Goal: Task Accomplishment & Management: Manage account settings

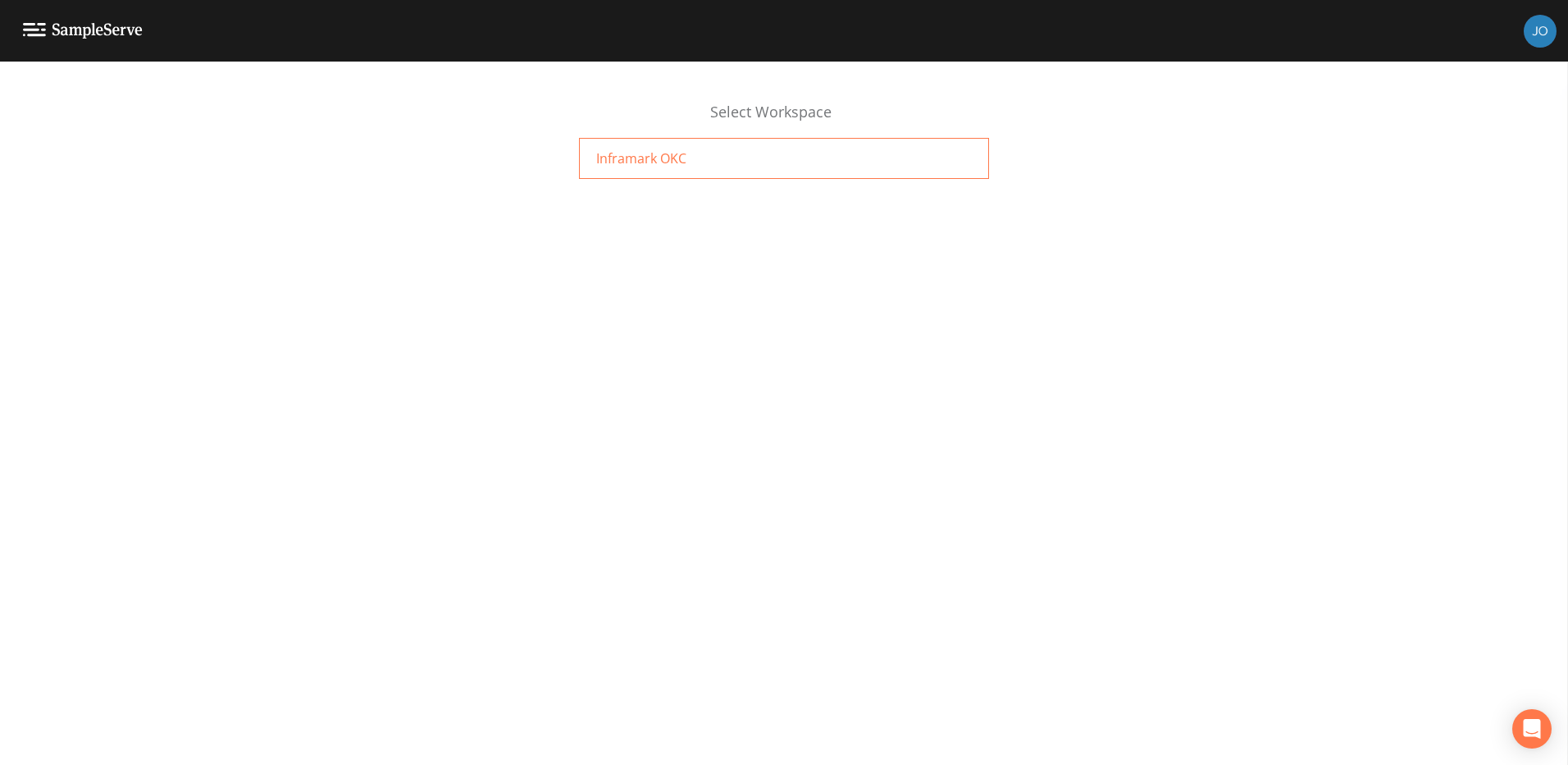
click at [654, 159] on span "Inframark OKC" at bounding box center [641, 159] width 90 height 20
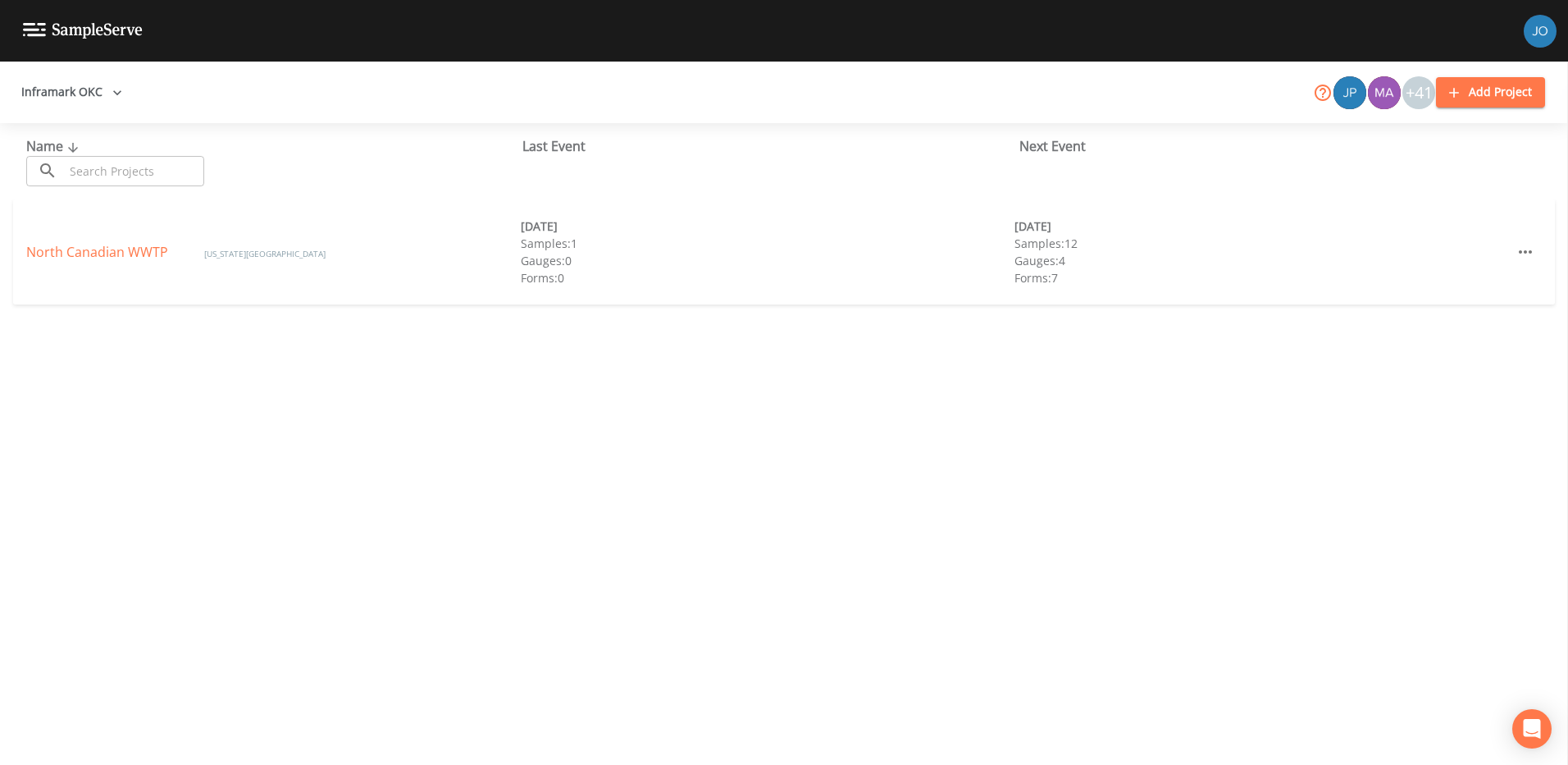
click at [1325, 89] on icon at bounding box center [1323, 93] width 17 height 17
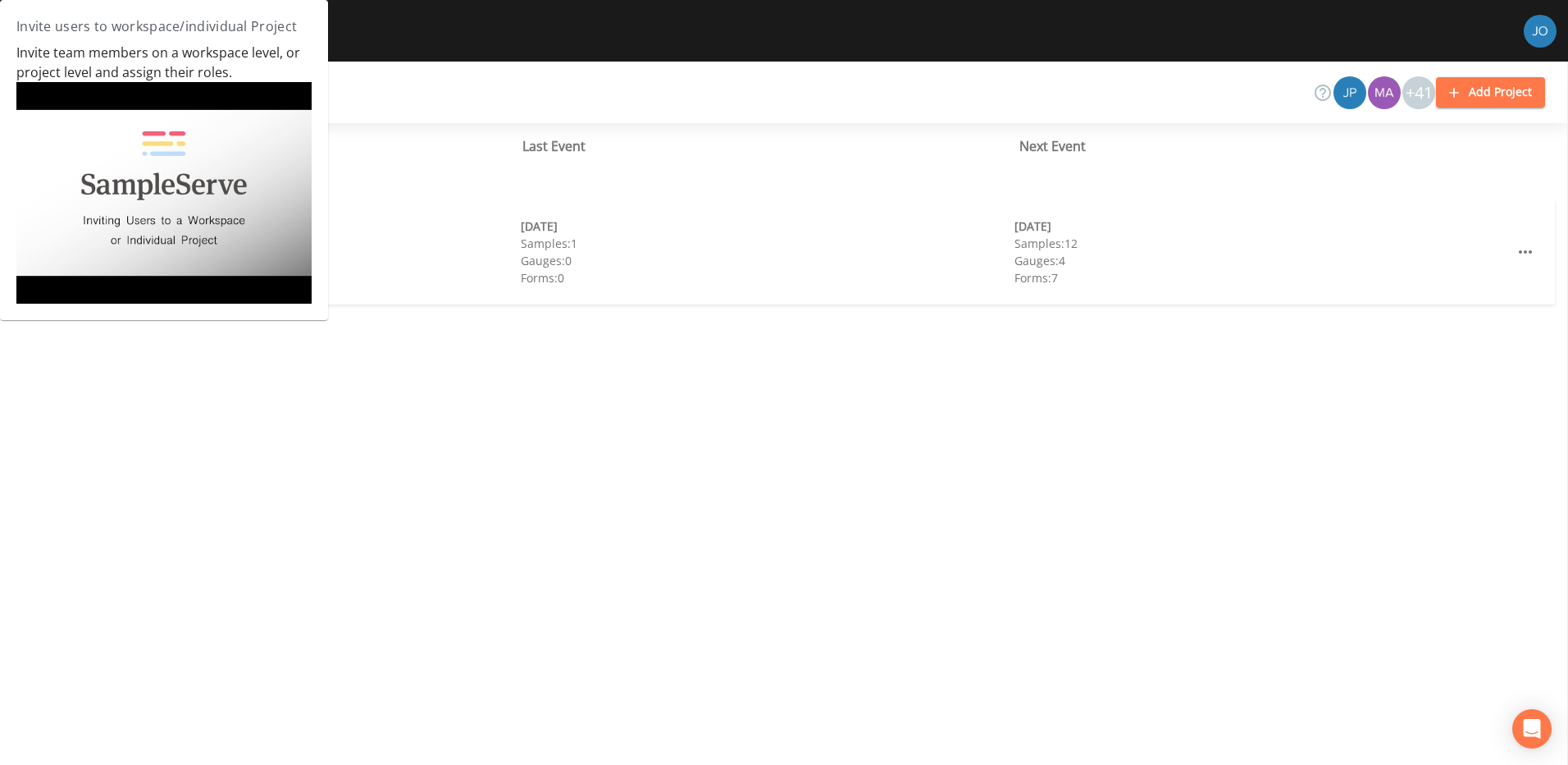
click at [184, 186] on img at bounding box center [164, 192] width 296 height 221
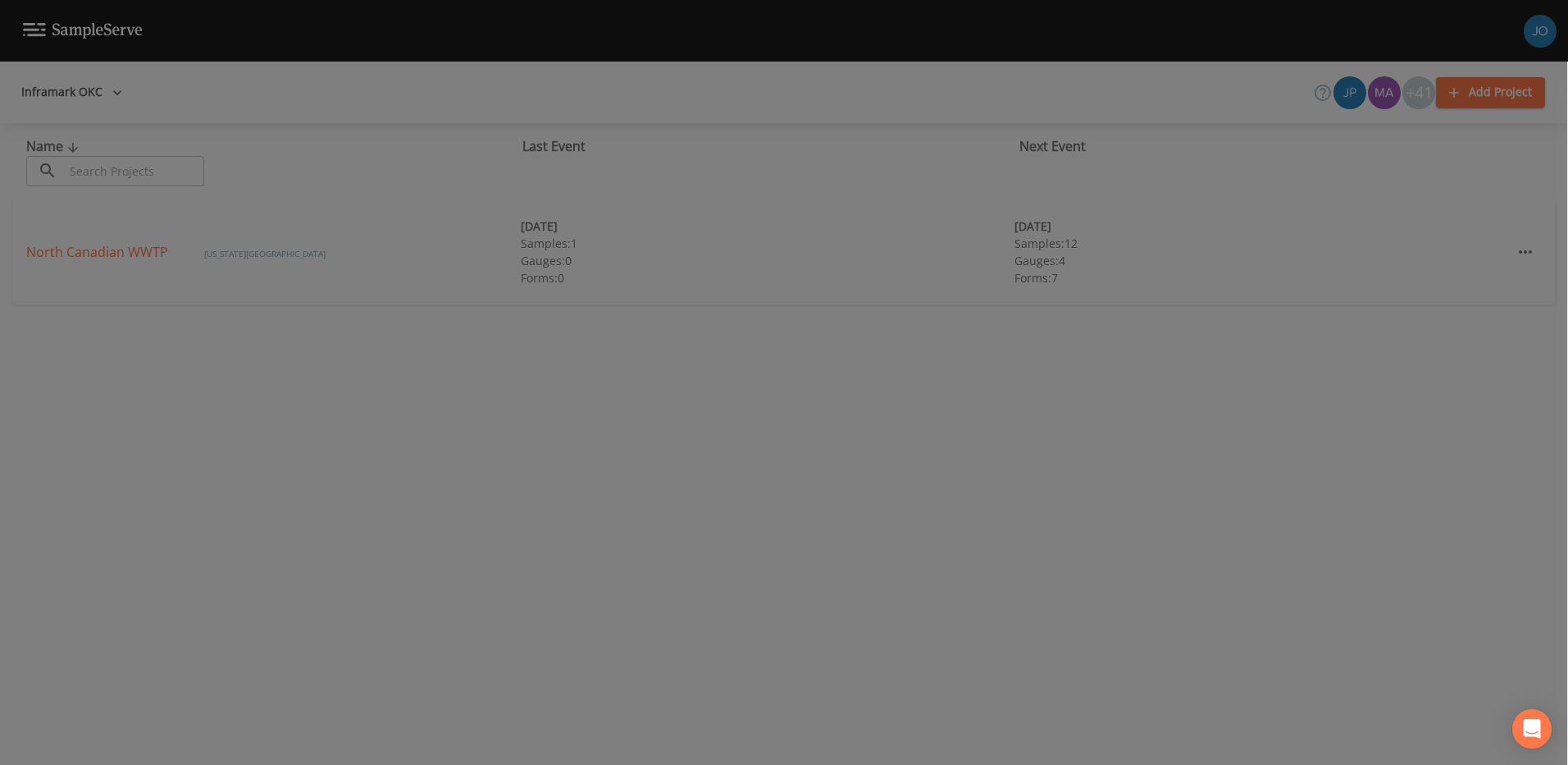
click at [1412, 93] on div at bounding box center [784, 382] width 1568 height 765
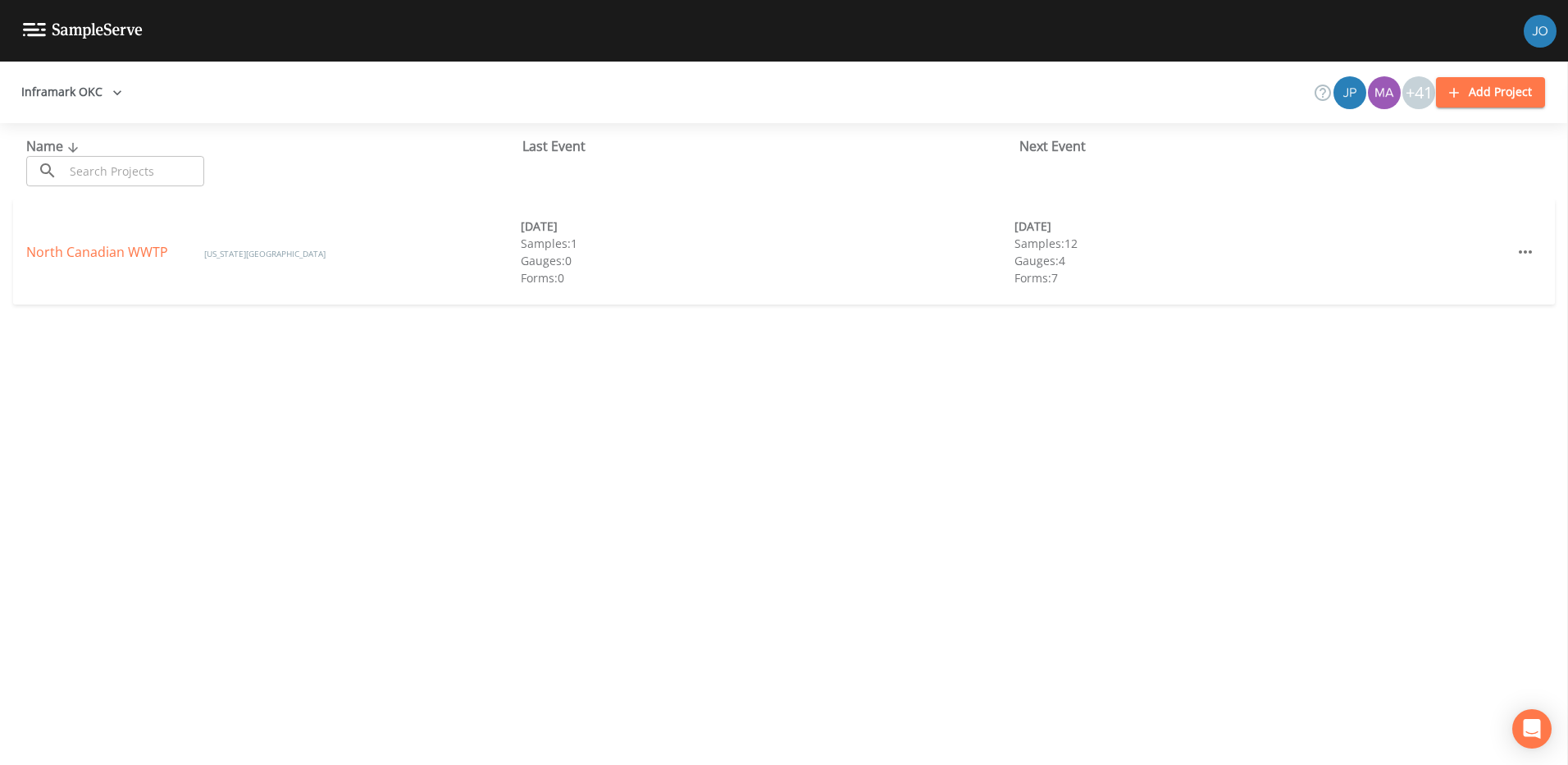
click at [1412, 93] on div "+41" at bounding box center [1419, 93] width 33 height 33
click at [1411, 93] on div "+41" at bounding box center [1419, 93] width 33 height 33
click at [1343, 92] on img "Joshua gere Paul" at bounding box center [1350, 93] width 33 height 33
click at [1455, 93] on icon "button" at bounding box center [1454, 93] width 10 height 10
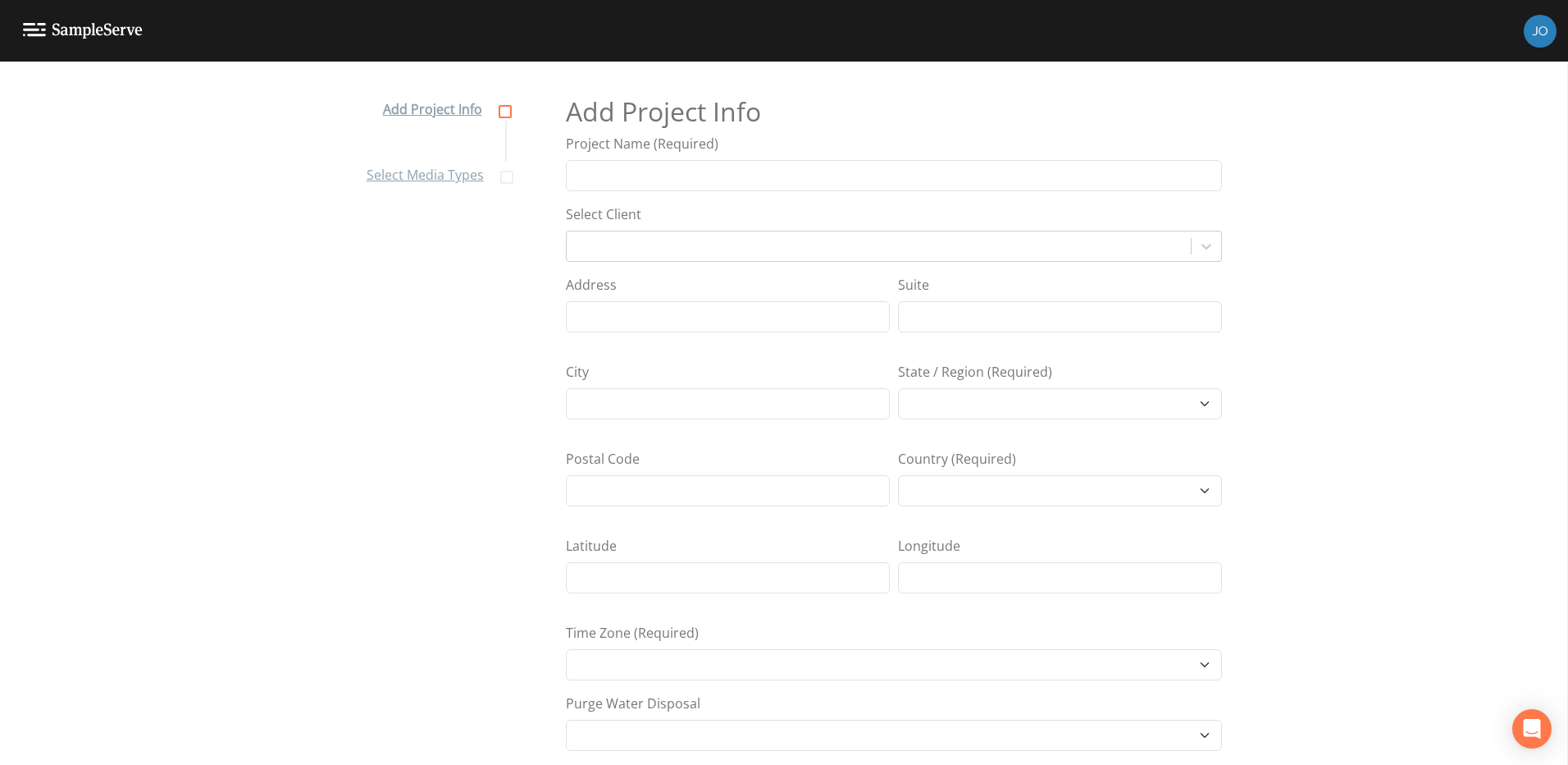
select select "[GEOGRAPHIC_DATA]/[GEOGRAPHIC_DATA]"
click at [426, 174] on link "Select Media Types" at bounding box center [438, 174] width 144 height 25
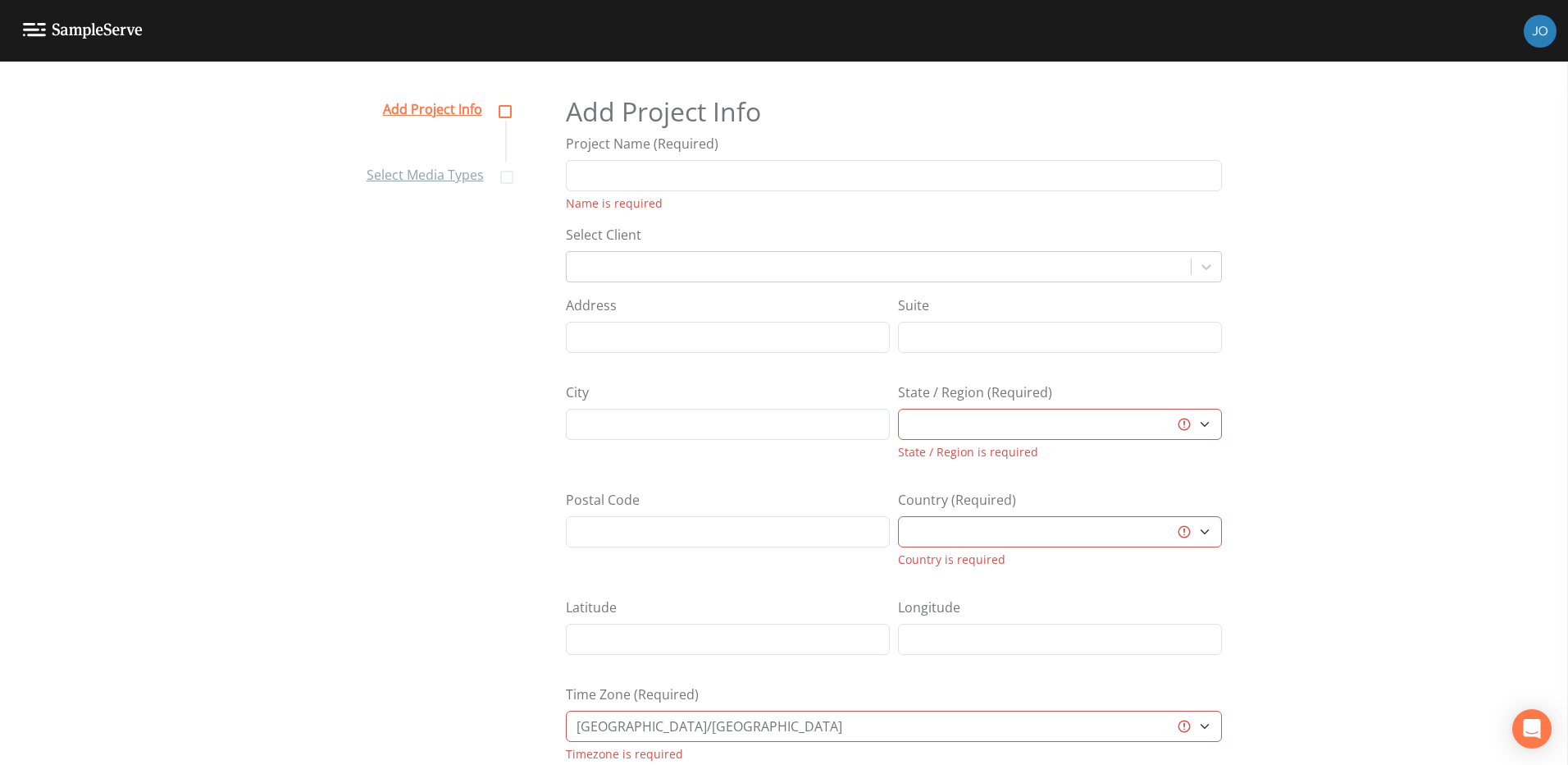
click at [422, 106] on link "Add Project Info" at bounding box center [446, 108] width 126 height 25
click at [1538, 33] on img at bounding box center [1541, 31] width 33 height 33
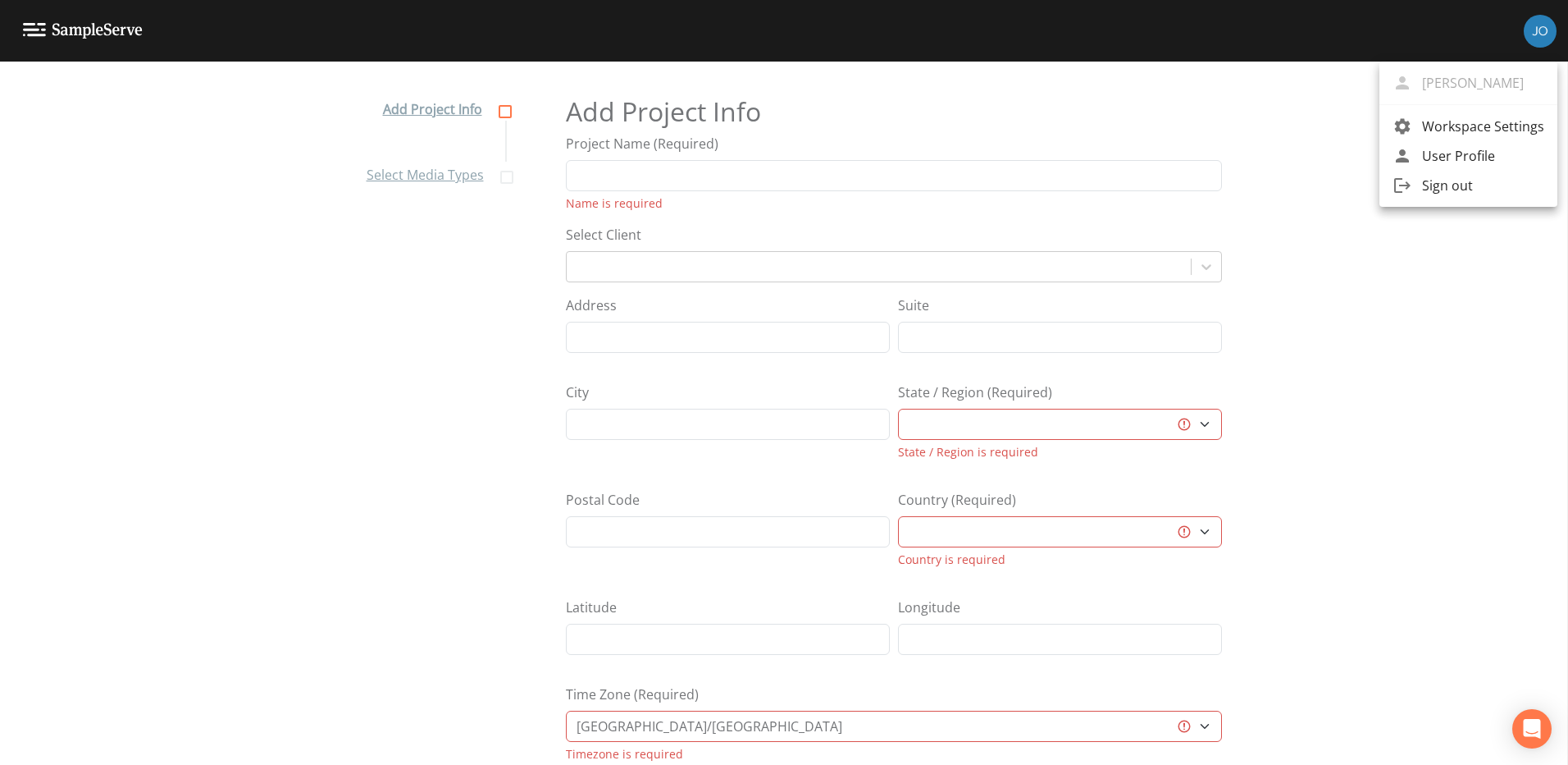
click at [1438, 129] on span "Workspace Settings" at bounding box center [1483, 126] width 122 height 20
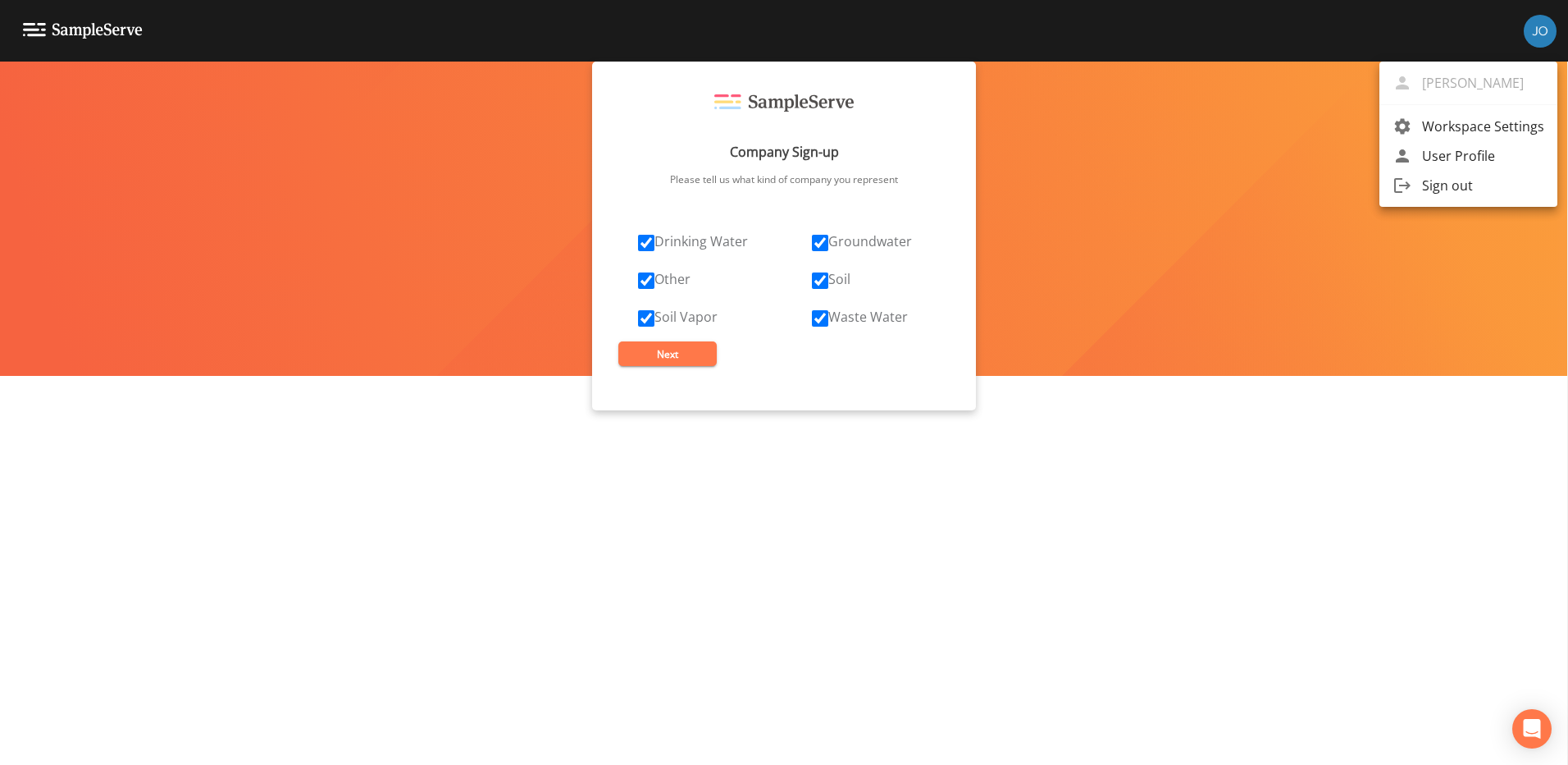
click at [666, 363] on div at bounding box center [784, 382] width 1568 height 765
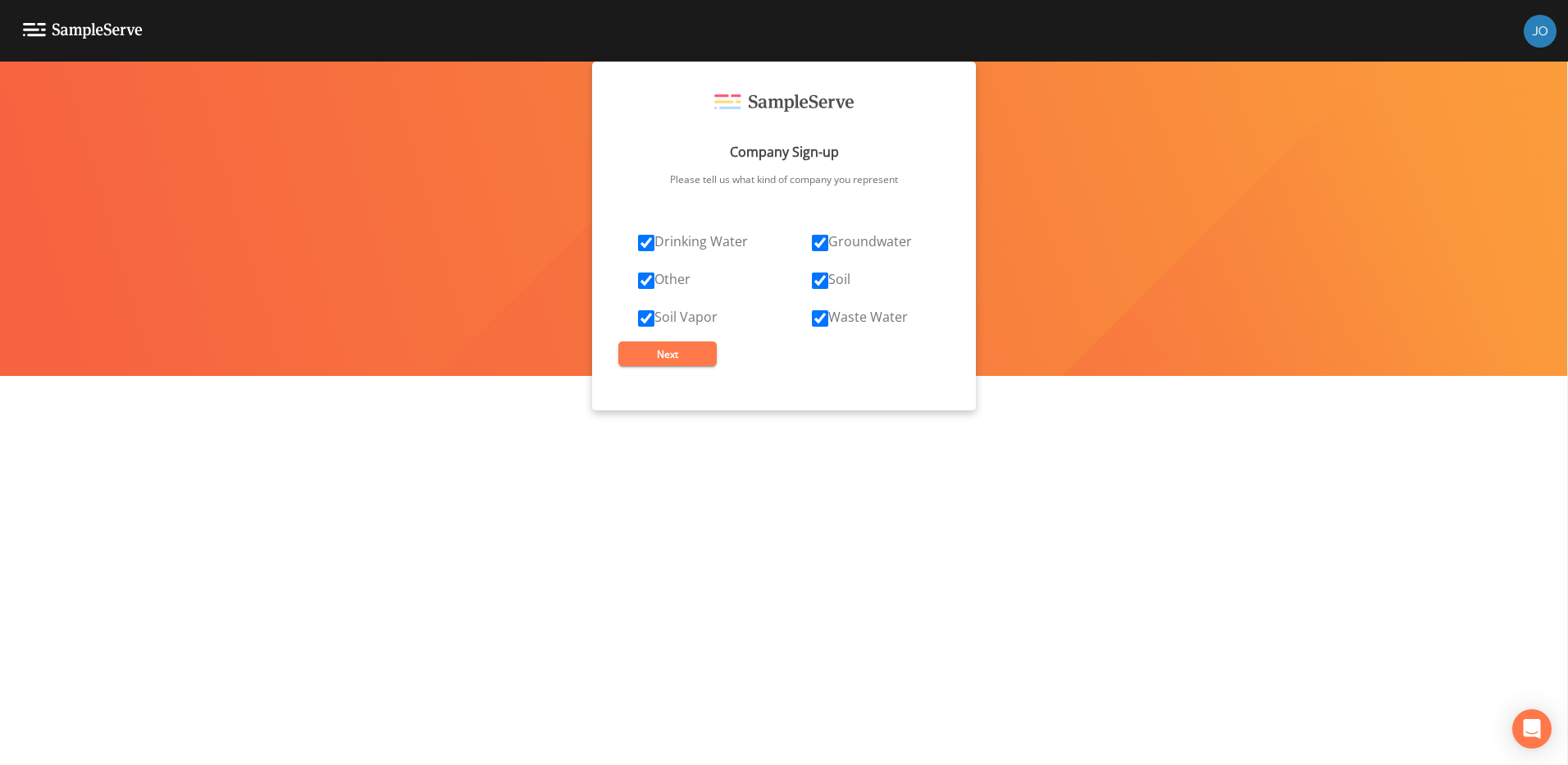
click at [1333, 237] on div "Company Sign-up Please tell us what kind of company you represent Drinking Wate…" at bounding box center [784, 413] width 1568 height 703
click at [662, 351] on button "Next" at bounding box center [667, 354] width 98 height 25
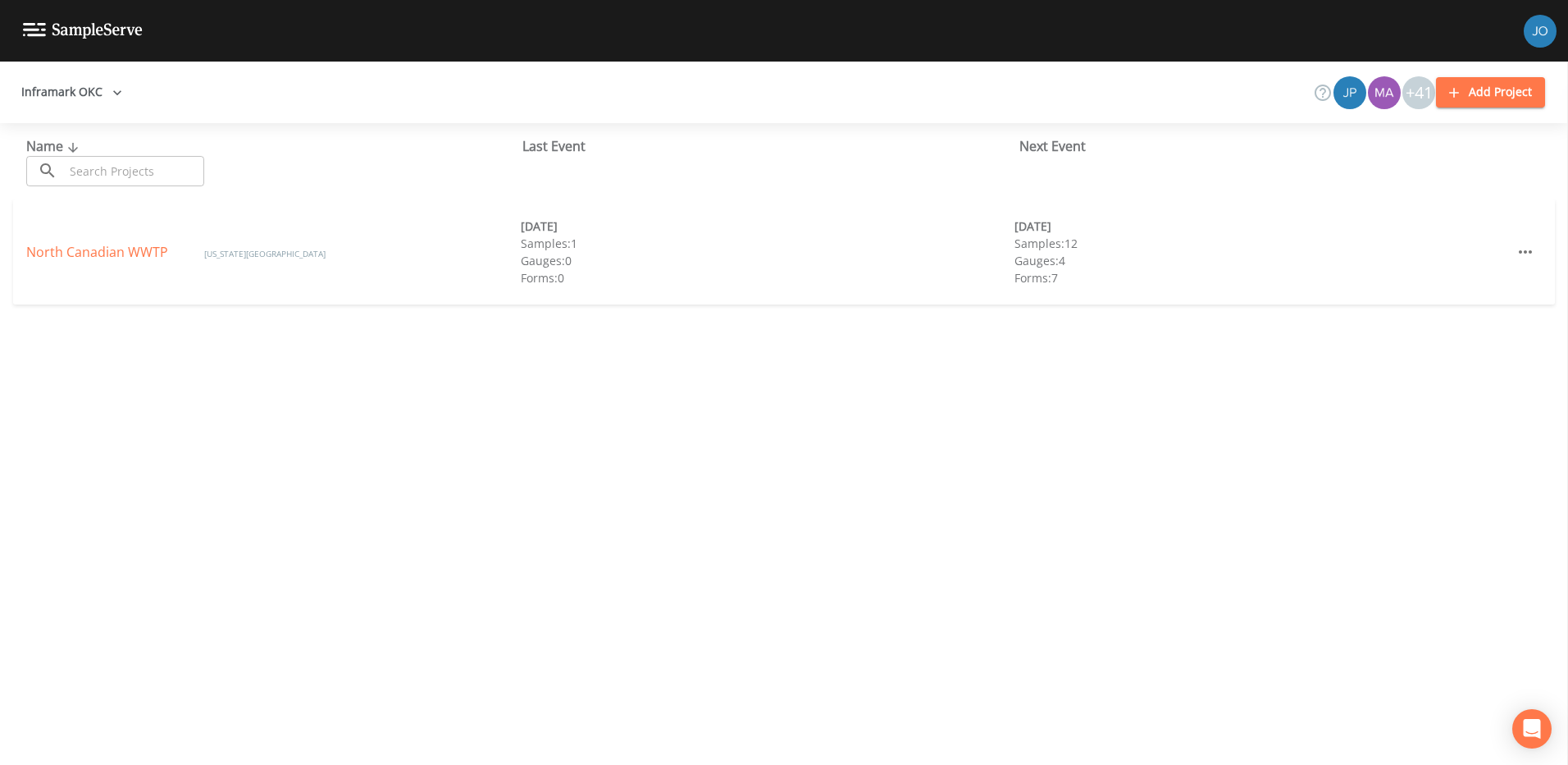
click at [112, 89] on icon "button" at bounding box center [117, 93] width 17 height 17
click at [111, 254] on div at bounding box center [784, 382] width 1568 height 765
click at [83, 251] on link "North Canadian WWTP" at bounding box center [99, 252] width 145 height 18
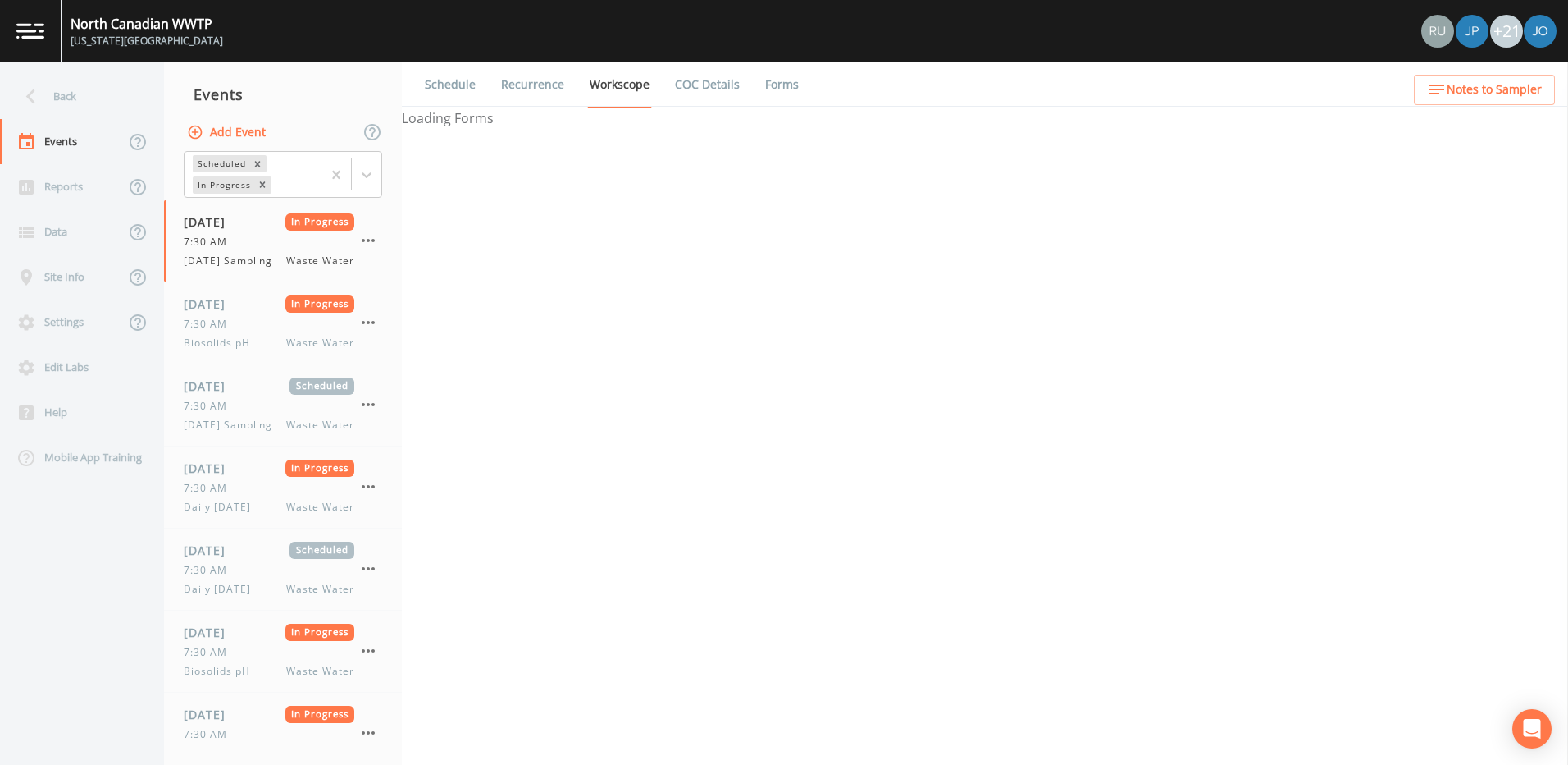
select select "b6a3c313-748b-4795-a028-792ad310bd60"
select select "092b3f94-5697-4c94-9891-da161916fdbb"
select select "b6a3c313-748b-4795-a028-792ad310bd60"
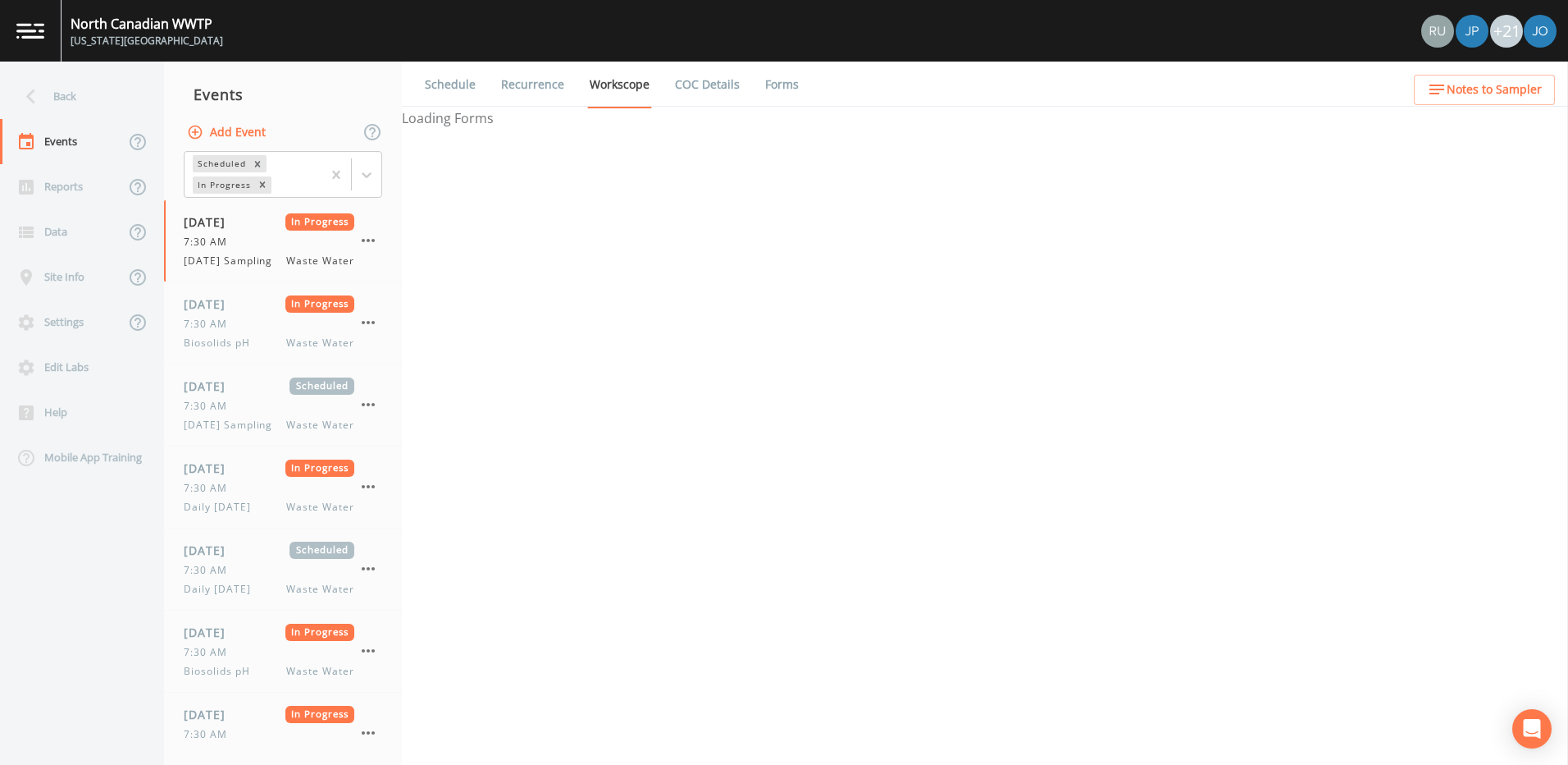
select select "092b3f94-5697-4c94-9891-da161916fdbb"
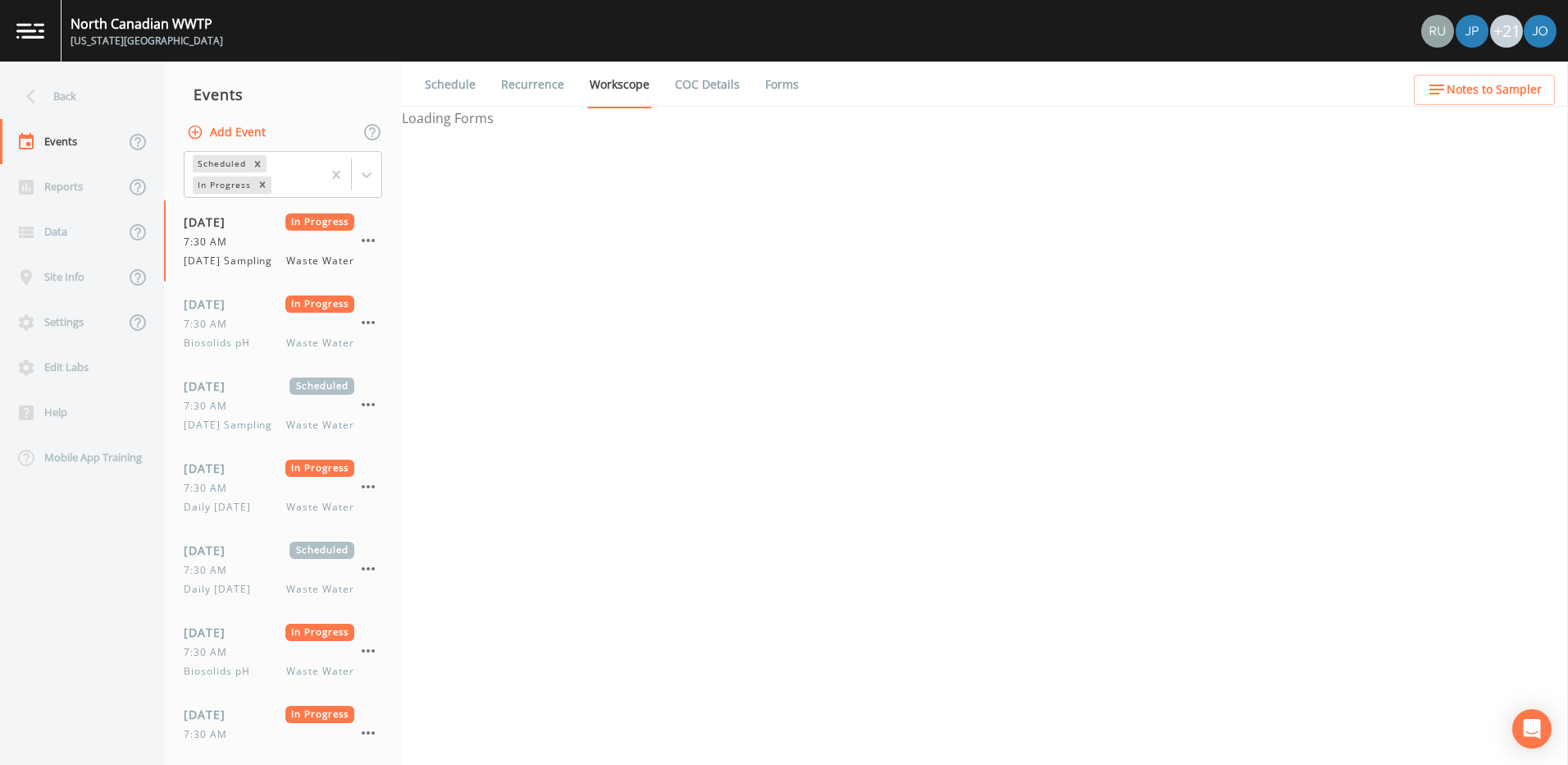
select select "092b3f94-5697-4c94-9891-da161916fdbb"
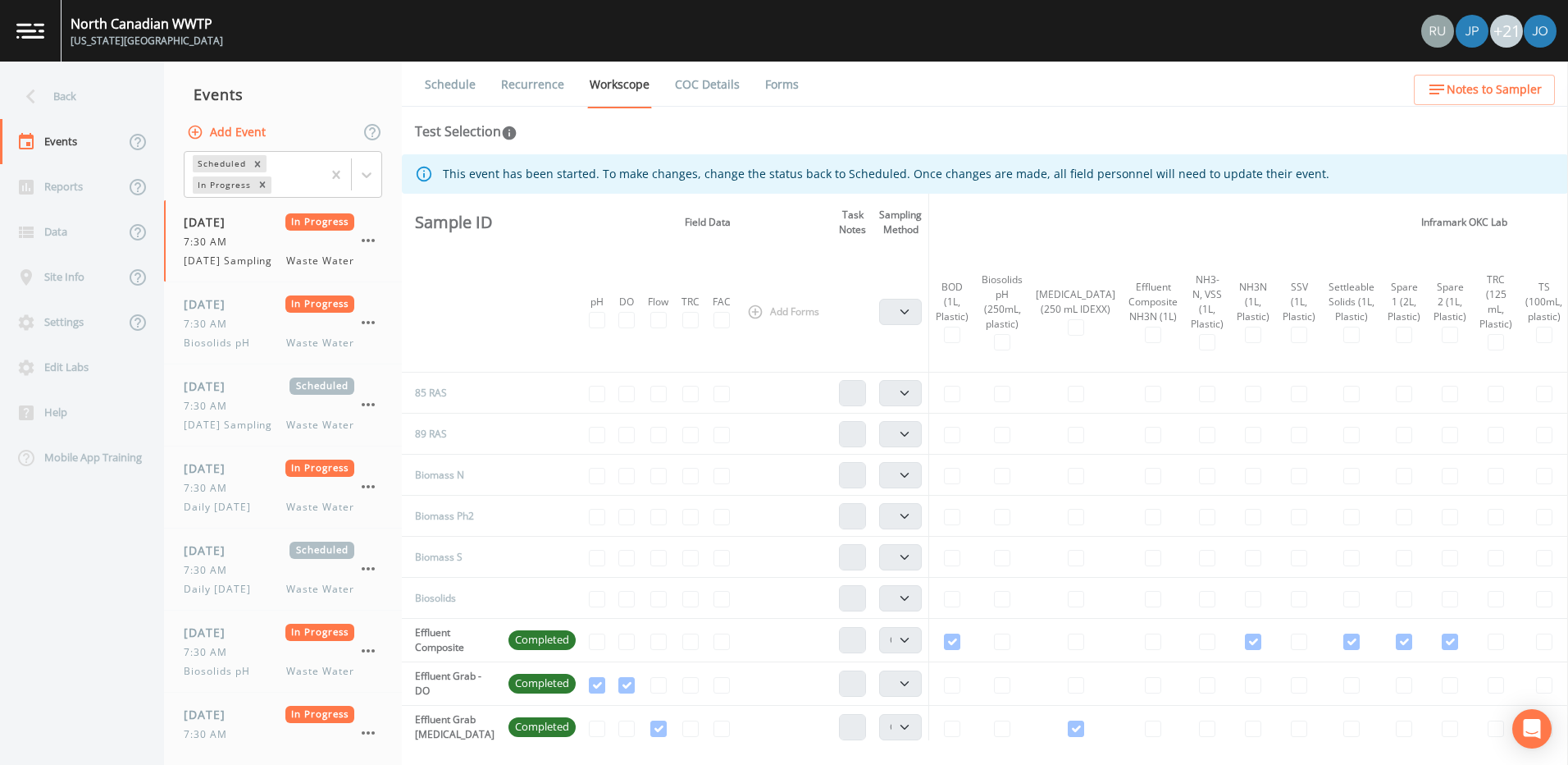
click at [33, 29] on img at bounding box center [31, 31] width 28 height 16
